Goal: Task Accomplishment & Management: Manage account settings

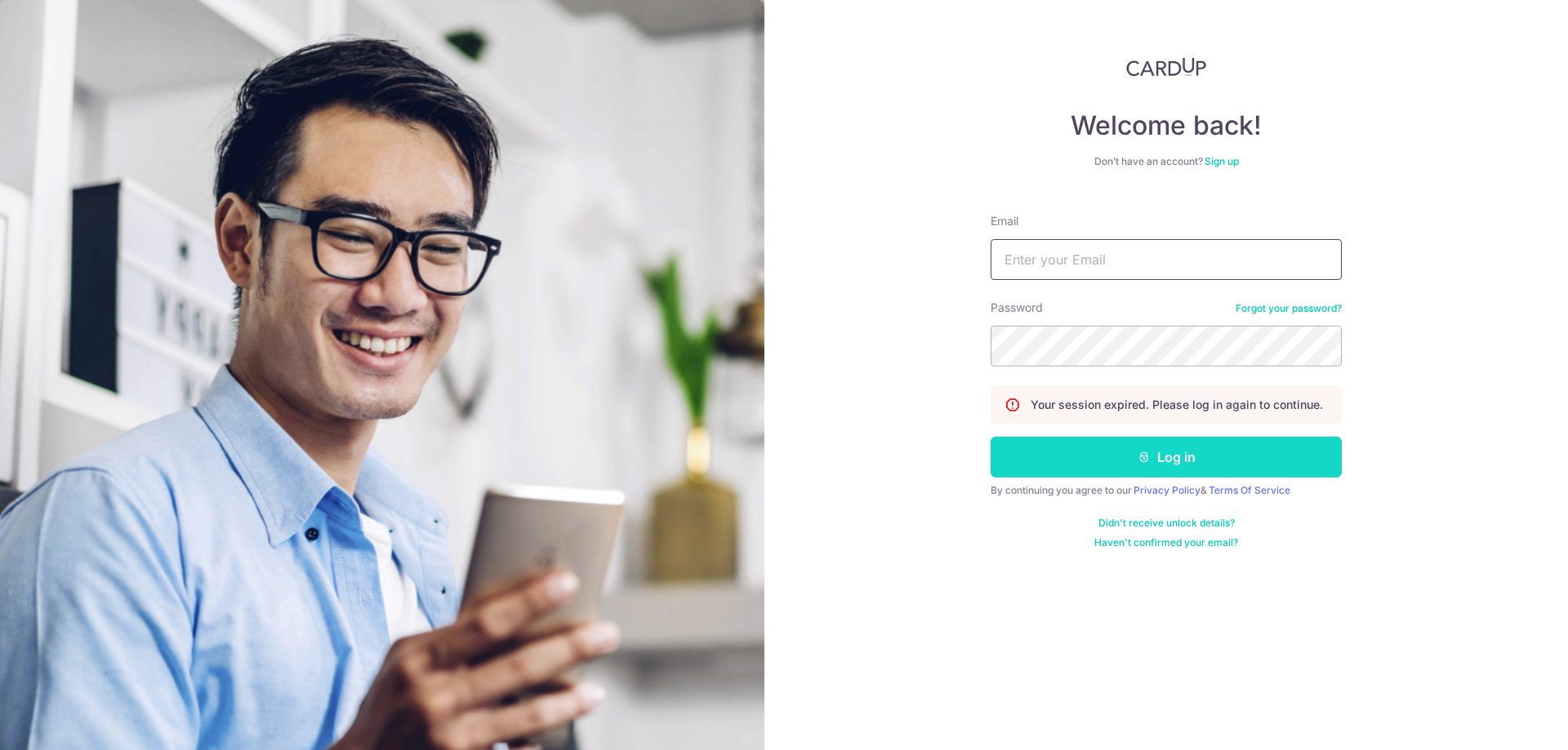
type input "[EMAIL_ADDRESS][DOMAIN_NAME]"
click at [1072, 460] on button "Log in" at bounding box center [1166, 457] width 351 height 41
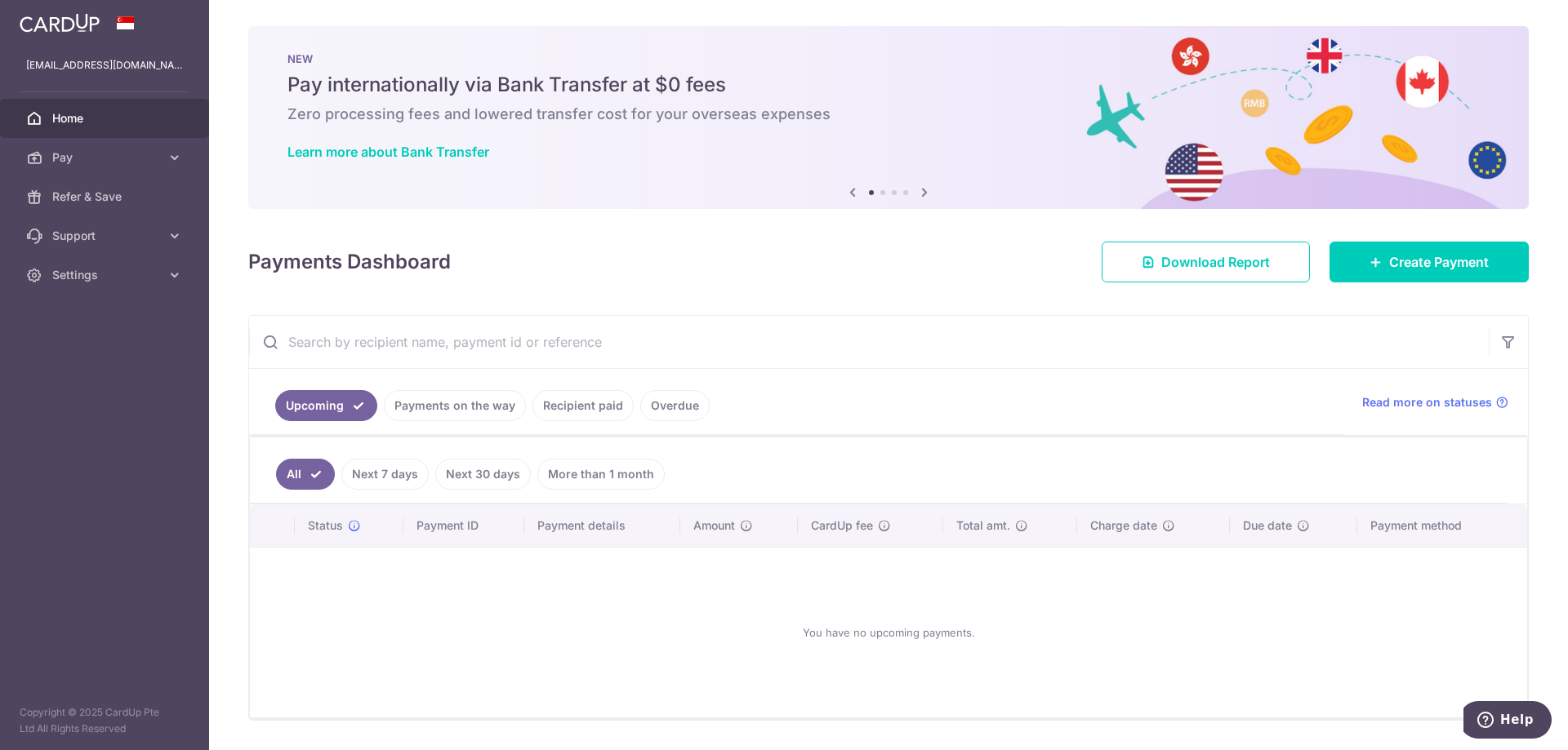
click at [444, 402] on link "Payments on the way" at bounding box center [455, 406] width 142 height 31
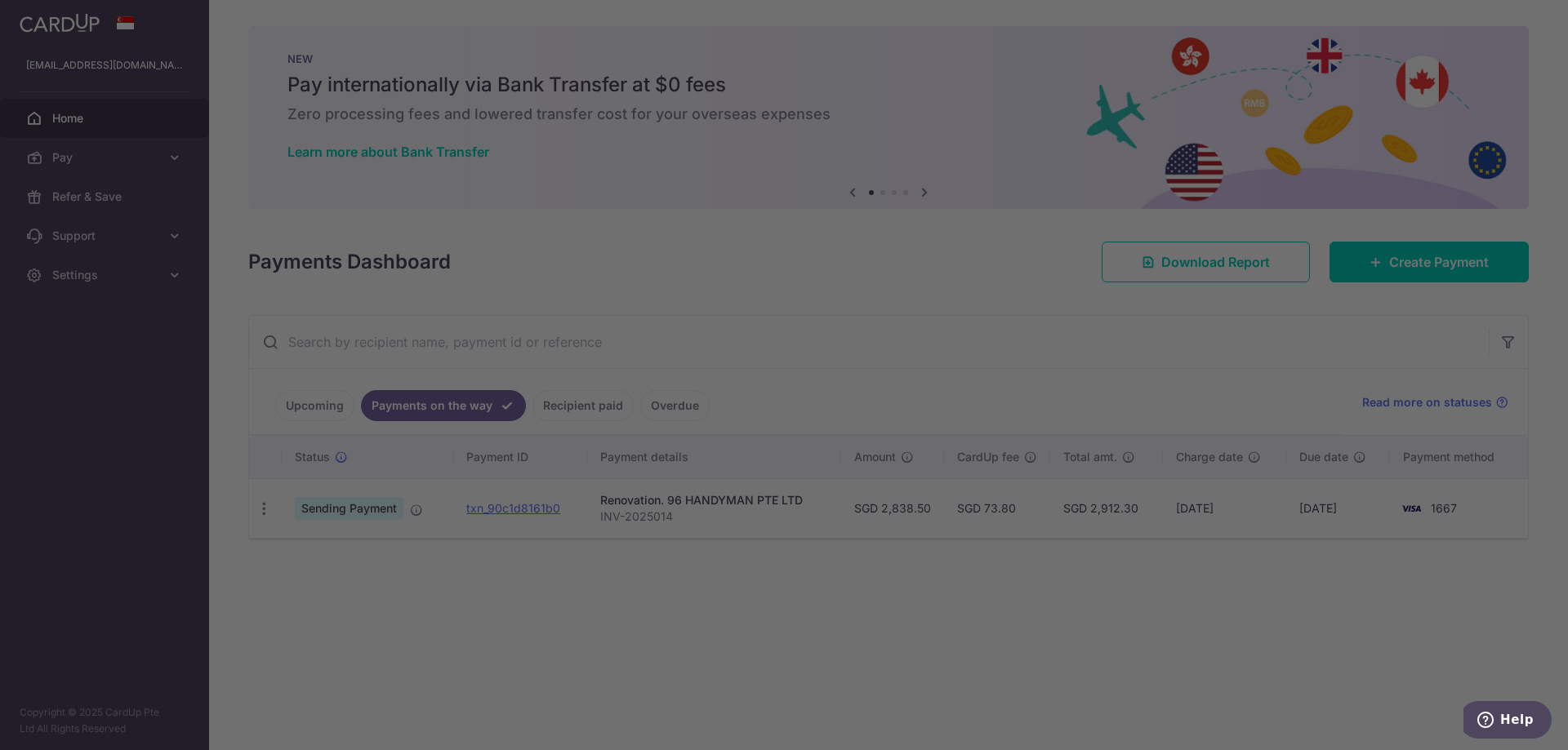
click at [1156, 627] on div at bounding box center [791, 378] width 1583 height 758
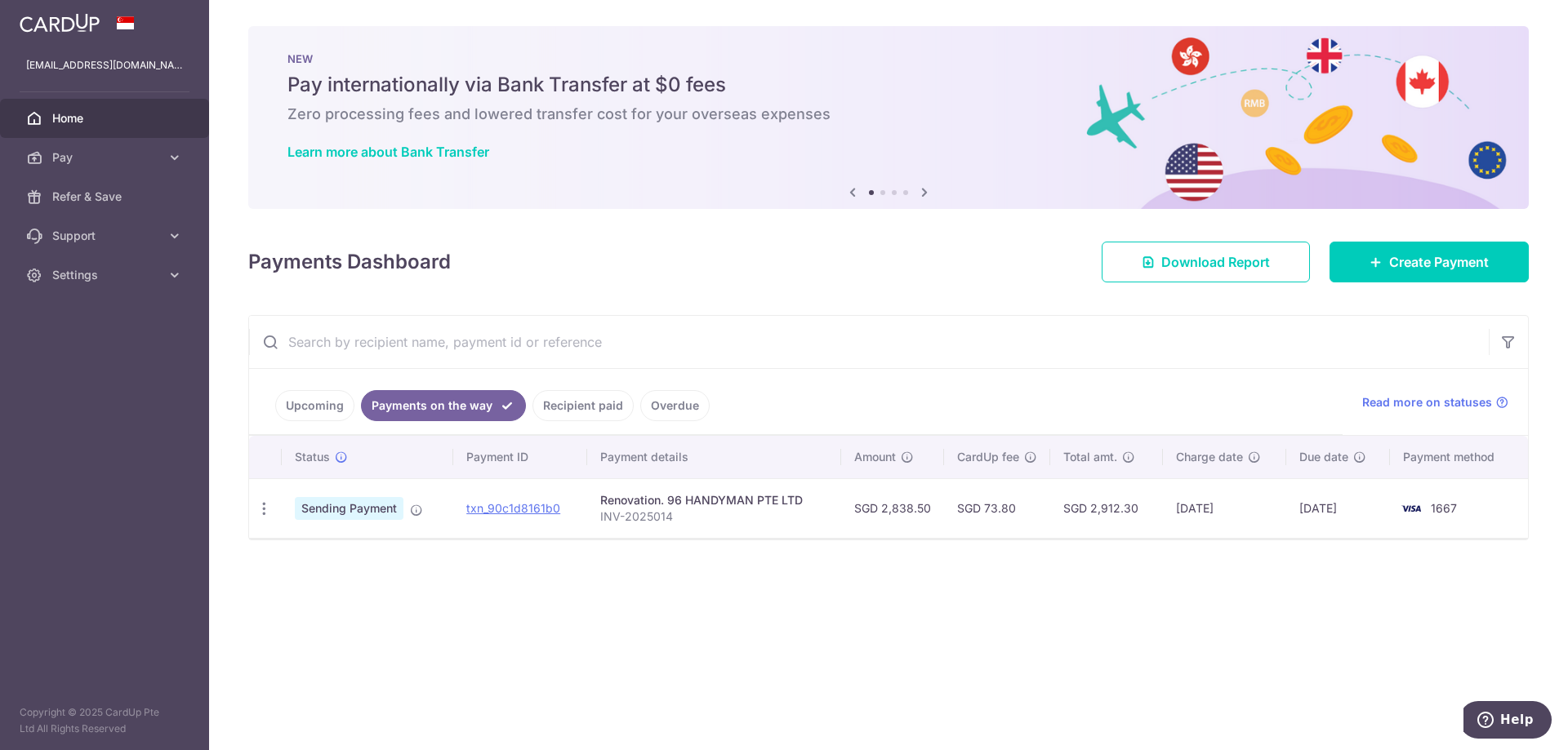
click at [423, 648] on div "× Pause Schedule Pause all future payments in this series Pause just this one p…" at bounding box center [889, 375] width 1359 height 750
drag, startPoint x: 367, startPoint y: 618, endPoint x: 351, endPoint y: 367, distance: 251.5
click at [338, 627] on div "× Pause Schedule Pause all future payments in this series Pause just this one p…" at bounding box center [889, 375] width 1359 height 750
